Goal: Contribute content: Contribute content

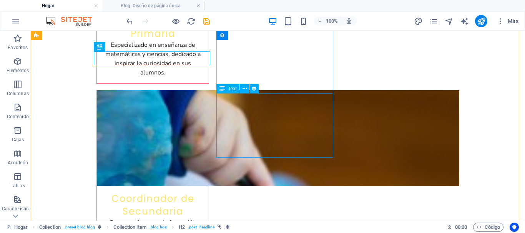
scroll to position [2684, 0]
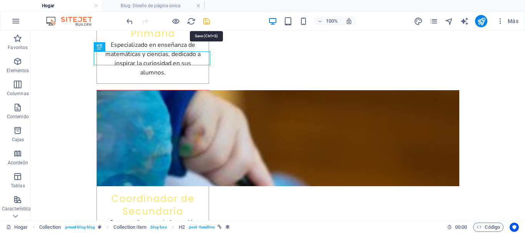
click at [208, 21] on icon "ahorrar" at bounding box center [206, 21] width 9 height 9
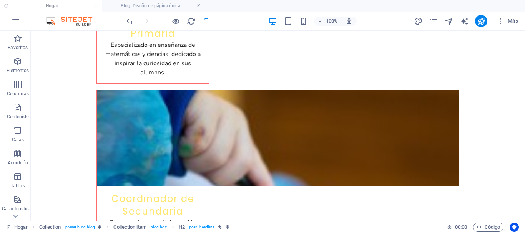
checkbox input "false"
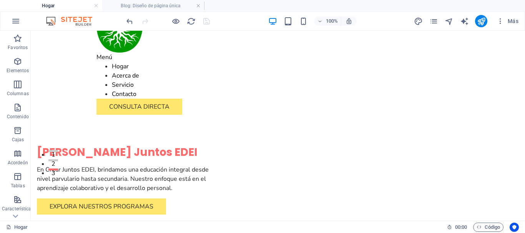
scroll to position [0, 0]
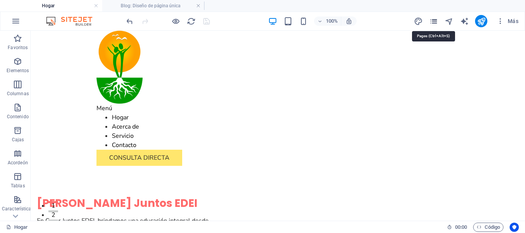
click at [434, 21] on icon "páginas" at bounding box center [433, 21] width 9 height 9
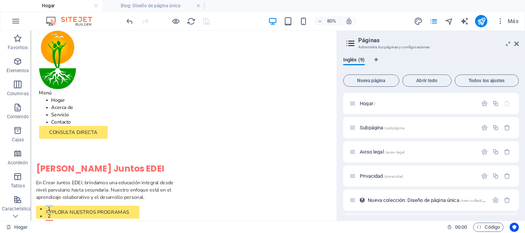
drag, startPoint x: 517, startPoint y: 140, endPoint x: 519, endPoint y: 158, distance: 19.0
click at [519, 159] on div "Inglés (9) Nueva página Abrir todo Todos los ajustes Hogar / Subpágina /subpági…" at bounding box center [431, 136] width 188 height 170
click at [519, 158] on div "Inglés (9) Nueva página Abrir todo Todos los ajustes Hogar / Subpágina /subpági…" at bounding box center [431, 136] width 188 height 170
drag, startPoint x: 519, startPoint y: 158, endPoint x: 522, endPoint y: 170, distance: 12.2
click at [522, 170] on div "Inglés (9) Nueva página Abrir todo Todos los ajustes Hogar / Subpágina /subpági…" at bounding box center [431, 136] width 188 height 170
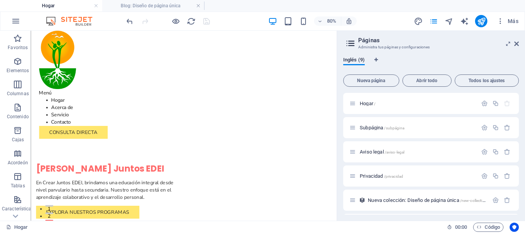
drag, startPoint x: 517, startPoint y: 155, endPoint x: 518, endPoint y: 170, distance: 15.8
click at [518, 170] on div "Hogar / Subpágina /subpágina Aviso legal /aviso-legal Privacidad /privacidad Nu…" at bounding box center [431, 154] width 176 height 122
click at [383, 127] on font "Subpágina" at bounding box center [371, 128] width 23 height 6
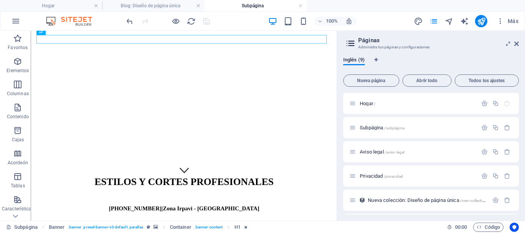
scroll to position [51, 0]
drag, startPoint x: 410, startPoint y: 256, endPoint x: 375, endPoint y: 262, distance: 35.0
click at [381, 154] on font "Aviso legal" at bounding box center [372, 152] width 24 height 6
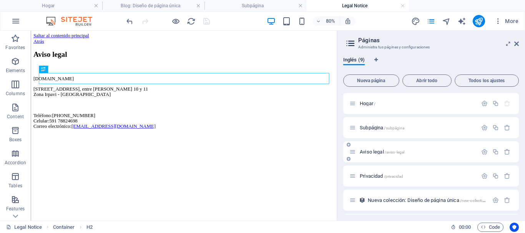
scroll to position [0, 0]
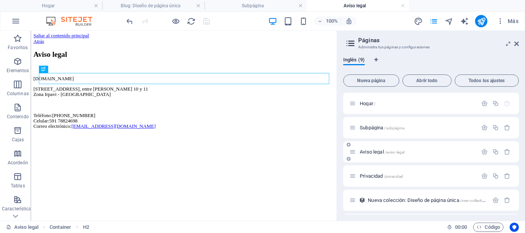
click at [377, 152] on font "Aviso legal" at bounding box center [372, 152] width 24 height 6
click at [371, 176] on font "Privacidad" at bounding box center [371, 176] width 23 height 6
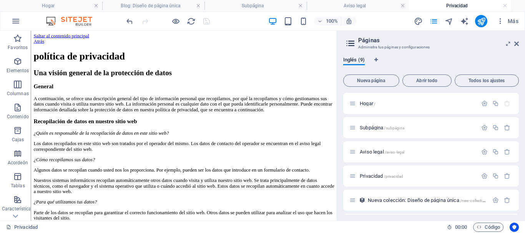
scroll to position [9, 0]
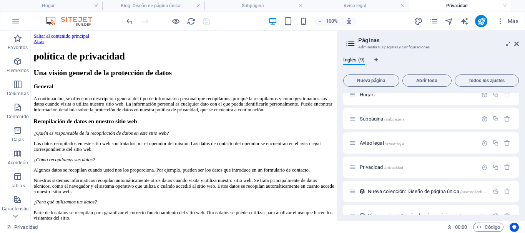
drag, startPoint x: 520, startPoint y: 155, endPoint x: 525, endPoint y: 187, distance: 31.9
click at [525, 187] on div "Inglés (9) Nueva página Abrir todo Todos los ajustes Hogar / Subpágina /subpági…" at bounding box center [431, 136] width 188 height 170
drag, startPoint x: 517, startPoint y: 163, endPoint x: 520, endPoint y: 183, distance: 20.2
click at [520, 183] on div "Inglés (9) Nueva página Abrir todo Todos los ajustes Hogar / Subpágina /subpági…" at bounding box center [431, 136] width 188 height 170
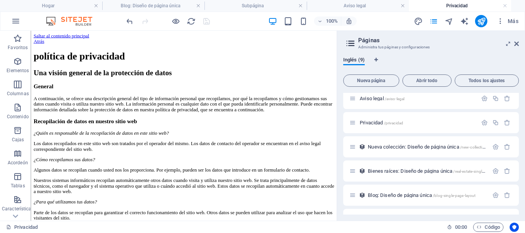
scroll to position [48, 0]
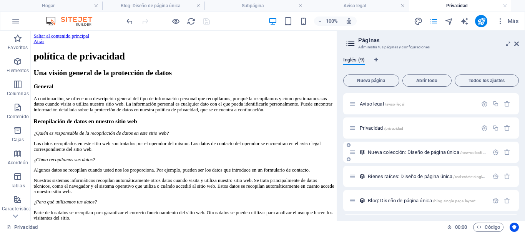
click at [407, 152] on font "Nueva colección: Diseño de página única" at bounding box center [413, 153] width 91 height 6
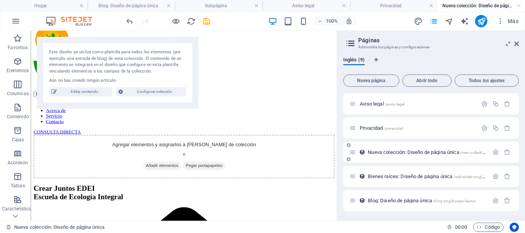
scroll to position [0, 0]
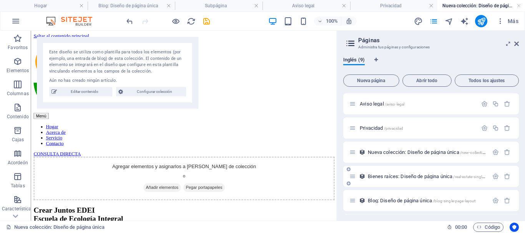
click at [400, 177] on font "Bienes raíces: Diseño de página única" at bounding box center [410, 177] width 85 height 6
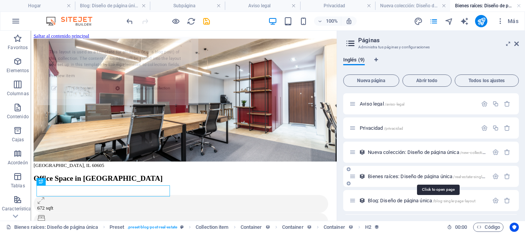
select select "68d47d14cd189cb9170e6bb5"
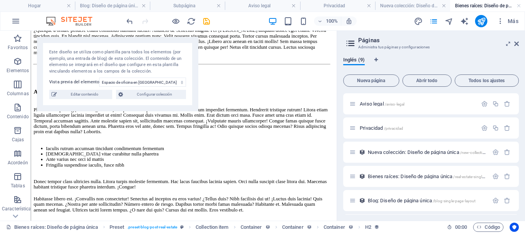
drag, startPoint x: 410, startPoint y: 68, endPoint x: 371, endPoint y: 136, distance: 78.9
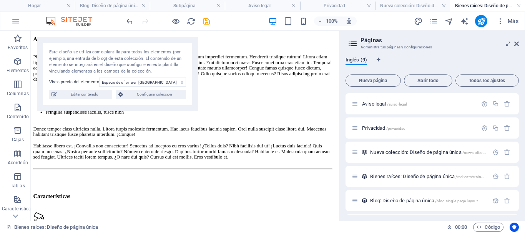
click at [338, 122] on div "Hogar Blog: Diseño de página única Subpágina Aviso legal Privacidad Nueva colec…" at bounding box center [262, 126] width 525 height 190
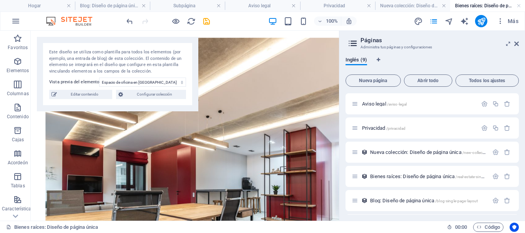
scroll to position [967, 0]
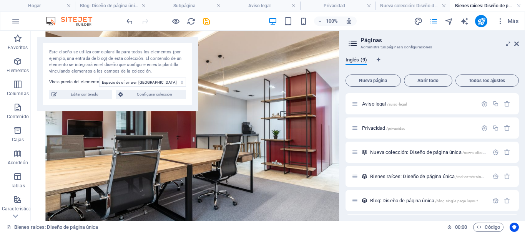
drag, startPoint x: 412, startPoint y: 140, endPoint x: 372, endPoint y: 249, distance: 115.8
drag, startPoint x: 516, startPoint y: 166, endPoint x: 518, endPoint y: 174, distance: 7.8
click at [518, 174] on div "Hogar / Subpágina /subpágina Aviso legal /aviso-legal Privacidad /privacidad Nu…" at bounding box center [432, 154] width 173 height 122
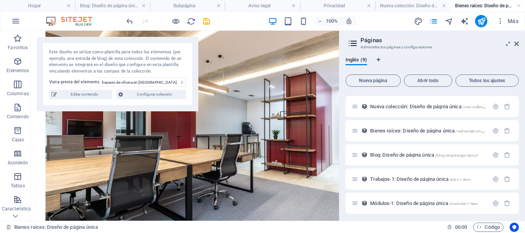
scroll to position [96, 0]
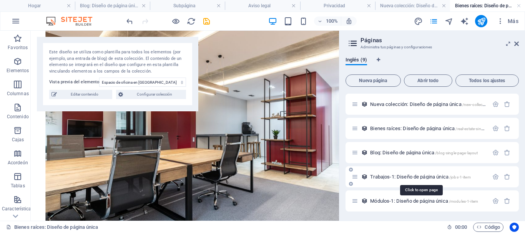
click at [399, 177] on font "Trabajos-1: Diseño de página única" at bounding box center [409, 177] width 78 height 6
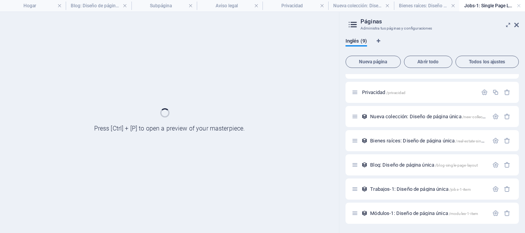
scroll to position [65, 0]
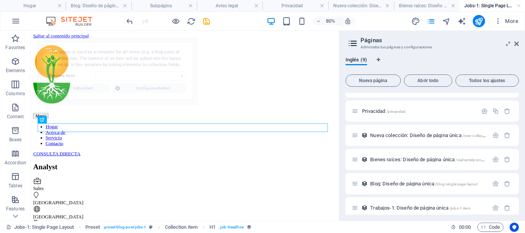
select select "68d47d14cd189cb9170e6ba5"
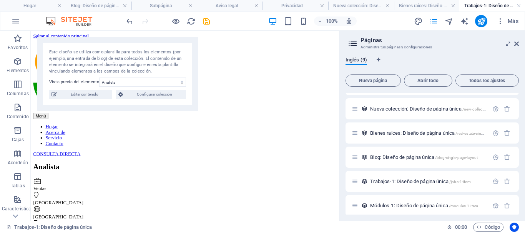
scroll to position [96, 0]
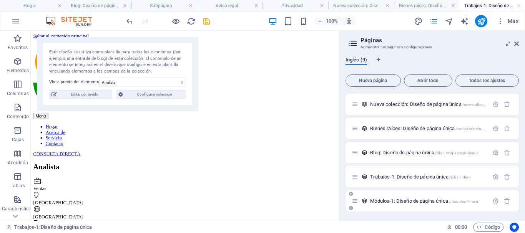
click at [415, 200] on font "Módulos-1: Diseño de página única" at bounding box center [409, 201] width 78 height 6
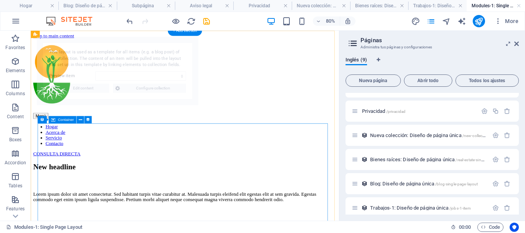
scroll to position [0, 0]
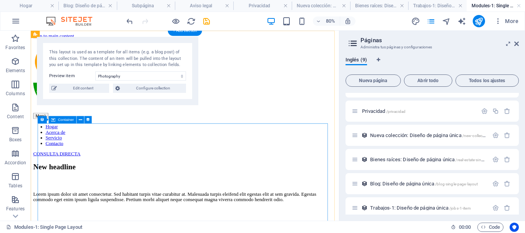
select select "68d47d14cd189cb9170e6bab"
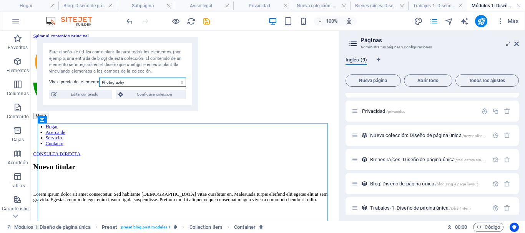
click at [165, 83] on select "Photography Data Science Finances Public Speaking Coding Digital Marketing" at bounding box center [142, 82] width 87 height 9
click at [165, 84] on select "Photography Data Science Finances Public Speaking Coding Digital Marketing" at bounding box center [142, 82] width 87 height 9
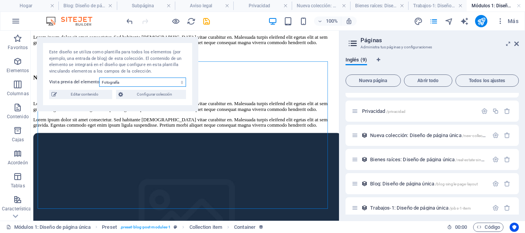
scroll to position [78, 0]
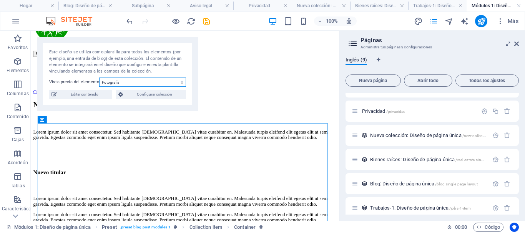
drag, startPoint x: 412, startPoint y: 141, endPoint x: 379, endPoint y: 92, distance: 60.0
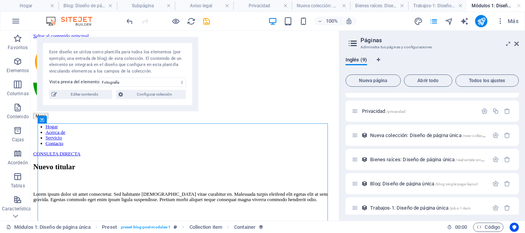
drag, startPoint x: 517, startPoint y: 193, endPoint x: 517, endPoint y: 212, distance: 18.5
click at [517, 212] on div "Hogar / Subpágina /subpágina Aviso legal /aviso-legal Privacidad /privacidad Nu…" at bounding box center [432, 154] width 173 height 122
drag, startPoint x: 517, startPoint y: 194, endPoint x: 517, endPoint y: 210, distance: 16.5
click at [517, 210] on div "Hogar / Subpágina /subpágina Aviso legal /aviso-legal Privacidad /privacidad Nu…" at bounding box center [432, 135] width 173 height 215
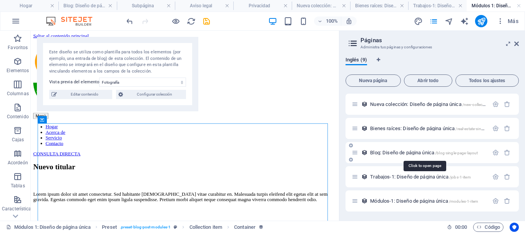
click at [410, 151] on font "Blog: Diseño de página única" at bounding box center [402, 153] width 64 height 6
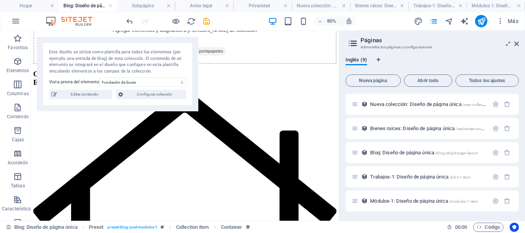
scroll to position [0, 0]
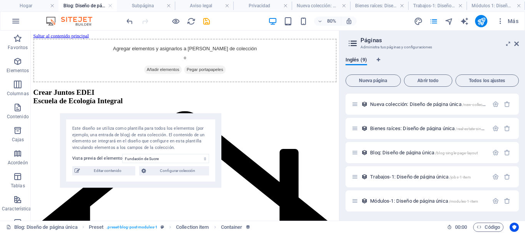
drag, startPoint x: 124, startPoint y: 52, endPoint x: 147, endPoint y: 128, distance: 79.9
click at [147, 128] on font "Este diseño se utiliza como plantilla para todos los elementos (por ejemplo, un…" at bounding box center [138, 138] width 132 height 24
click at [193, 82] on font "Añadir elementos" at bounding box center [196, 79] width 41 height 6
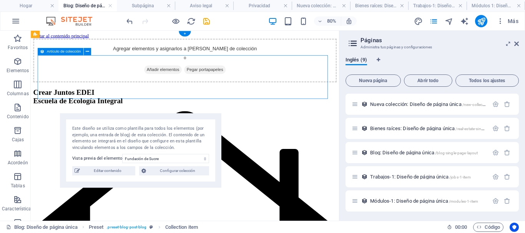
click at [179, 82] on font "Añadir elementos" at bounding box center [196, 79] width 41 height 6
click at [191, 82] on font "Añadir elementos" at bounding box center [196, 79] width 41 height 6
click at [202, 82] on font "Añadir elementos" at bounding box center [196, 79] width 41 height 6
click at [243, 82] on font "Pegar portapapeles" at bounding box center [249, 79] width 46 height 6
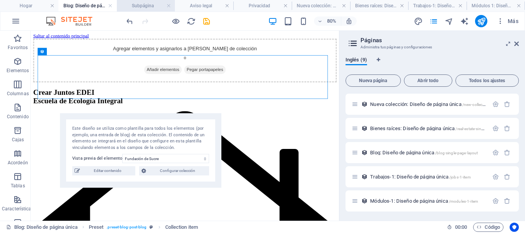
click at [166, 6] on h4 "Subpágina" at bounding box center [146, 6] width 58 height 8
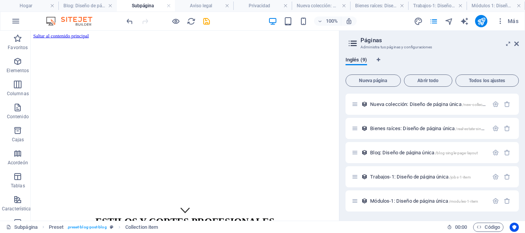
scroll to position [35, 0]
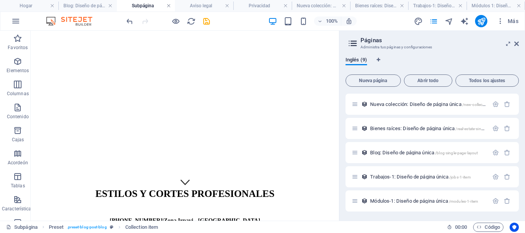
click at [169, 4] on link at bounding box center [168, 5] width 5 height 7
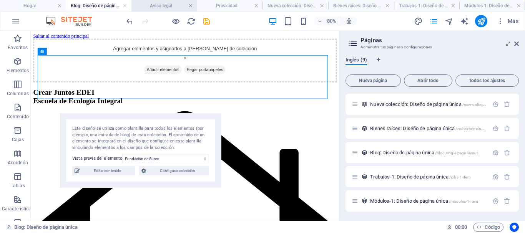
click at [190, 5] on link at bounding box center [190, 5] width 5 height 7
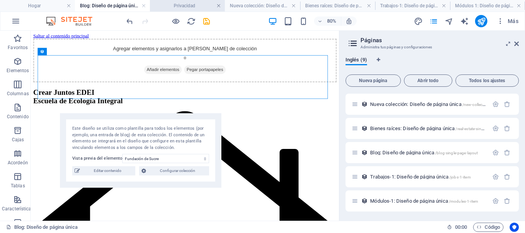
click at [219, 6] on link at bounding box center [218, 5] width 5 height 7
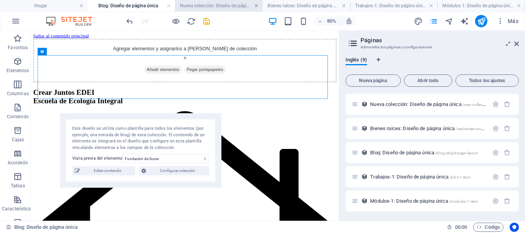
click at [256, 5] on link at bounding box center [256, 5] width 5 height 7
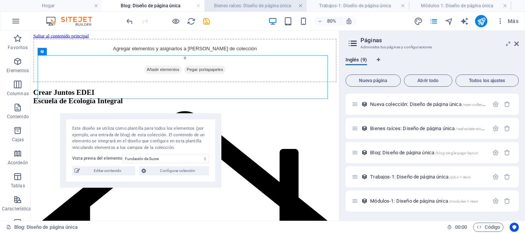
click at [300, 6] on link at bounding box center [300, 5] width 5 height 7
click at [300, 5] on link at bounding box center [300, 5] width 5 height 7
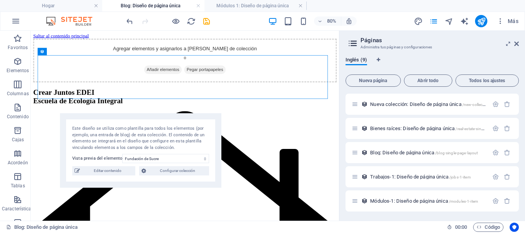
click at [300, 5] on link at bounding box center [300, 5] width 5 height 7
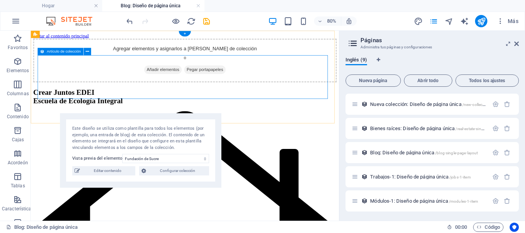
click at [258, 82] on font "Pegar portapapeles" at bounding box center [249, 79] width 46 height 6
click at [197, 82] on font "Añadir elementos" at bounding box center [196, 79] width 41 height 6
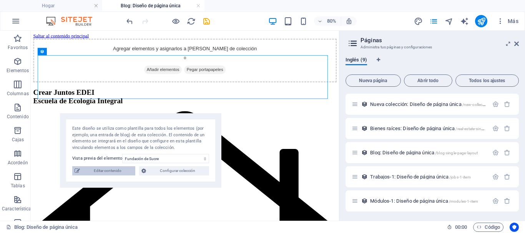
click at [111, 174] on span "Editar contenido" at bounding box center [107, 170] width 51 height 9
select select "Category 2"
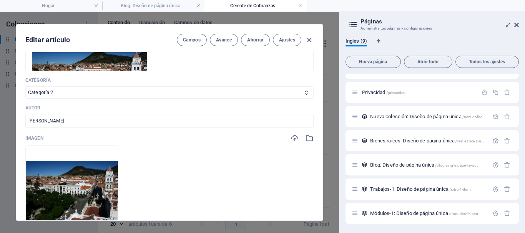
scroll to position [0, 0]
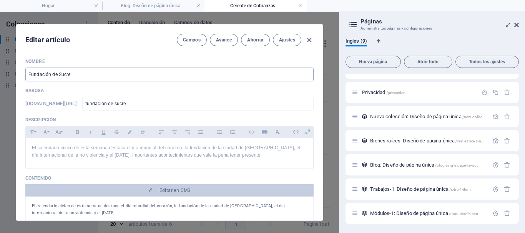
click at [104, 79] on input "Fundación de Sucre" at bounding box center [169, 75] width 288 height 14
click at [103, 75] on input "Fundación de Sucre" at bounding box center [169, 75] width 288 height 14
click at [183, 3] on h4 "Blog: Diseño de página única" at bounding box center [153, 6] width 102 height 8
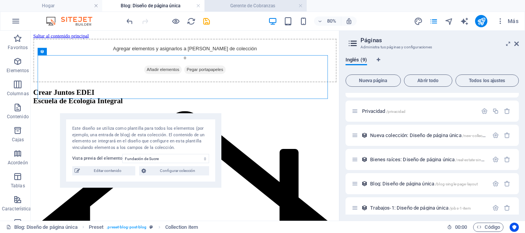
click at [228, 8] on h4 "Gerente de Cobranzas" at bounding box center [255, 6] width 102 height 8
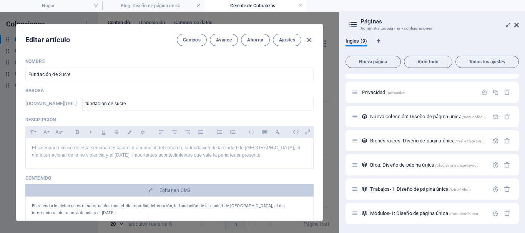
drag, startPoint x: 322, startPoint y: 77, endPoint x: 323, endPoint y: 99, distance: 21.6
click at [323, 99] on div "Editar artículo [PERSON_NAME] Avance Ahorrar Ajustes Nombre Fundación de Sucre …" at bounding box center [169, 122] width 339 height 221
click at [518, 25] on icon at bounding box center [516, 25] width 5 height 6
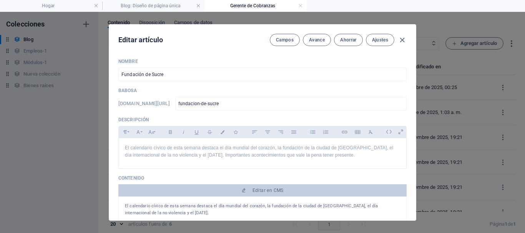
click at [67, 60] on div "Editar artículo [PERSON_NAME] Avance Ahorrar Ajustes Nombre Fundación de Sucre …" at bounding box center [262, 122] width 525 height 221
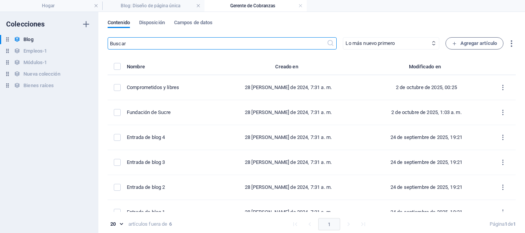
scroll to position [13, 0]
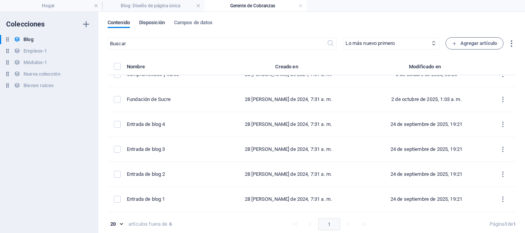
click at [160, 24] on font "Disposición" at bounding box center [152, 23] width 26 height 6
